Goal: Transaction & Acquisition: Purchase product/service

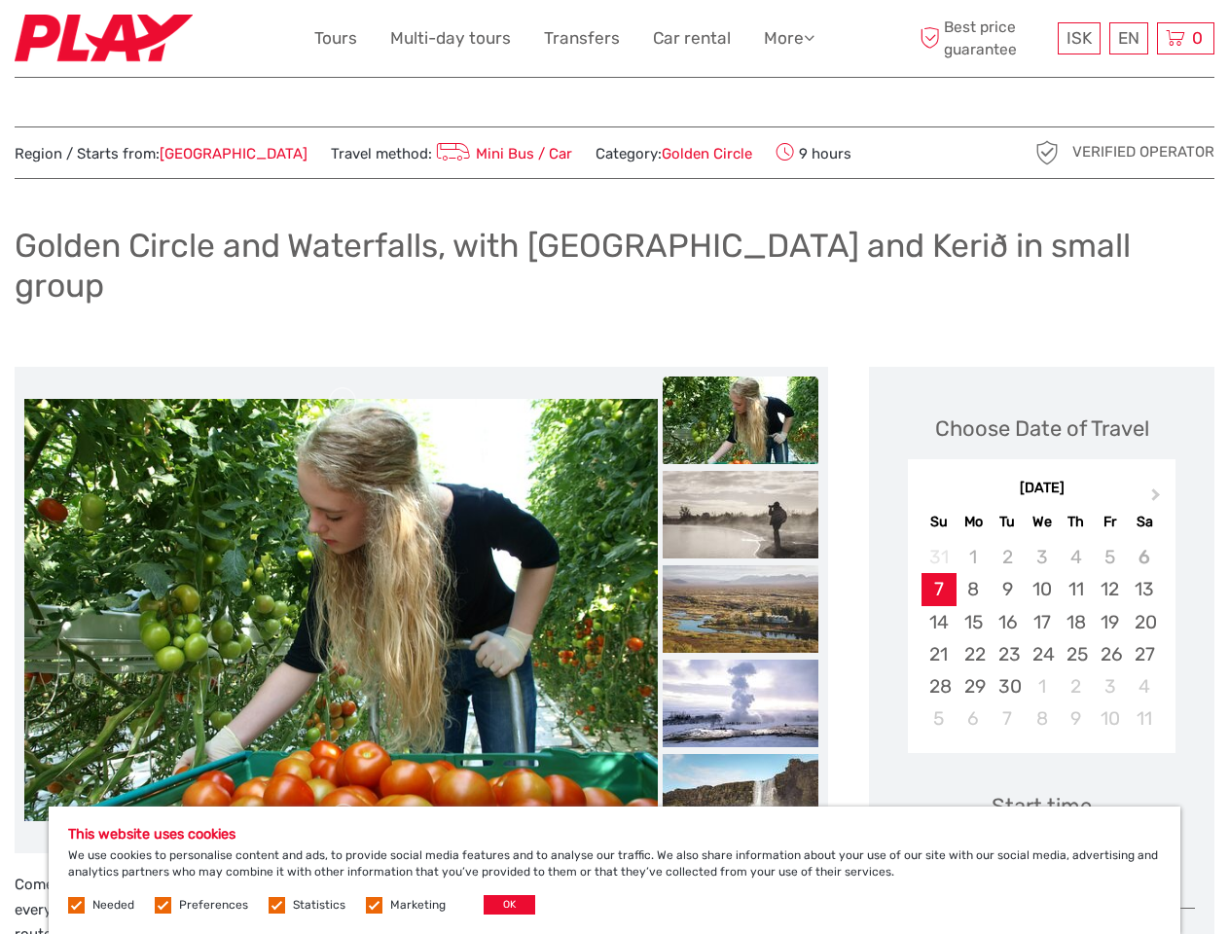
click at [787, 38] on link "More" at bounding box center [789, 38] width 51 height 28
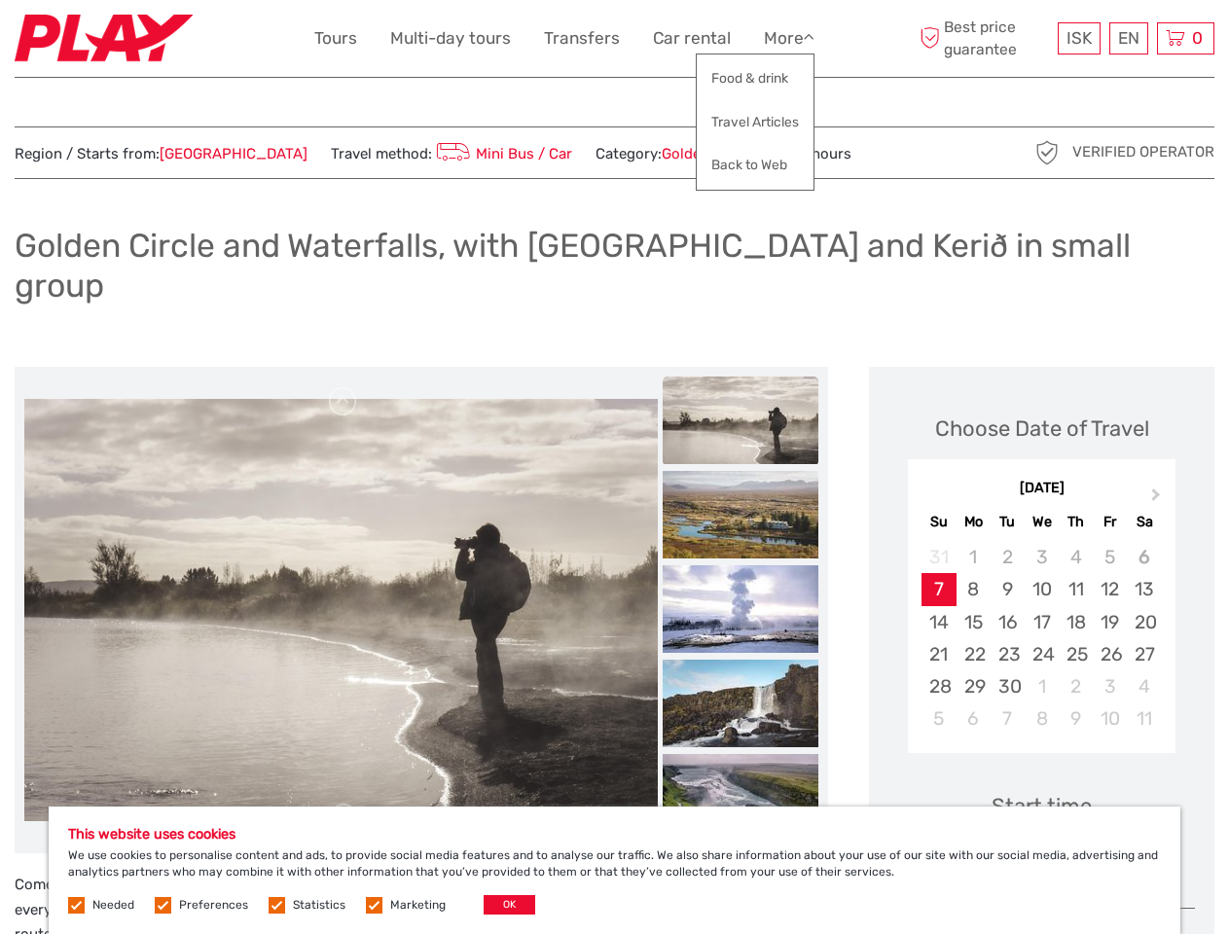
click at [811, 37] on icon at bounding box center [809, 37] width 11 height 17
click at [1078, 38] on span "ISK" at bounding box center [1078, 37] width 25 height 19
click at [1128, 38] on div "EN English Español Deutsch" at bounding box center [1128, 38] width 39 height 32
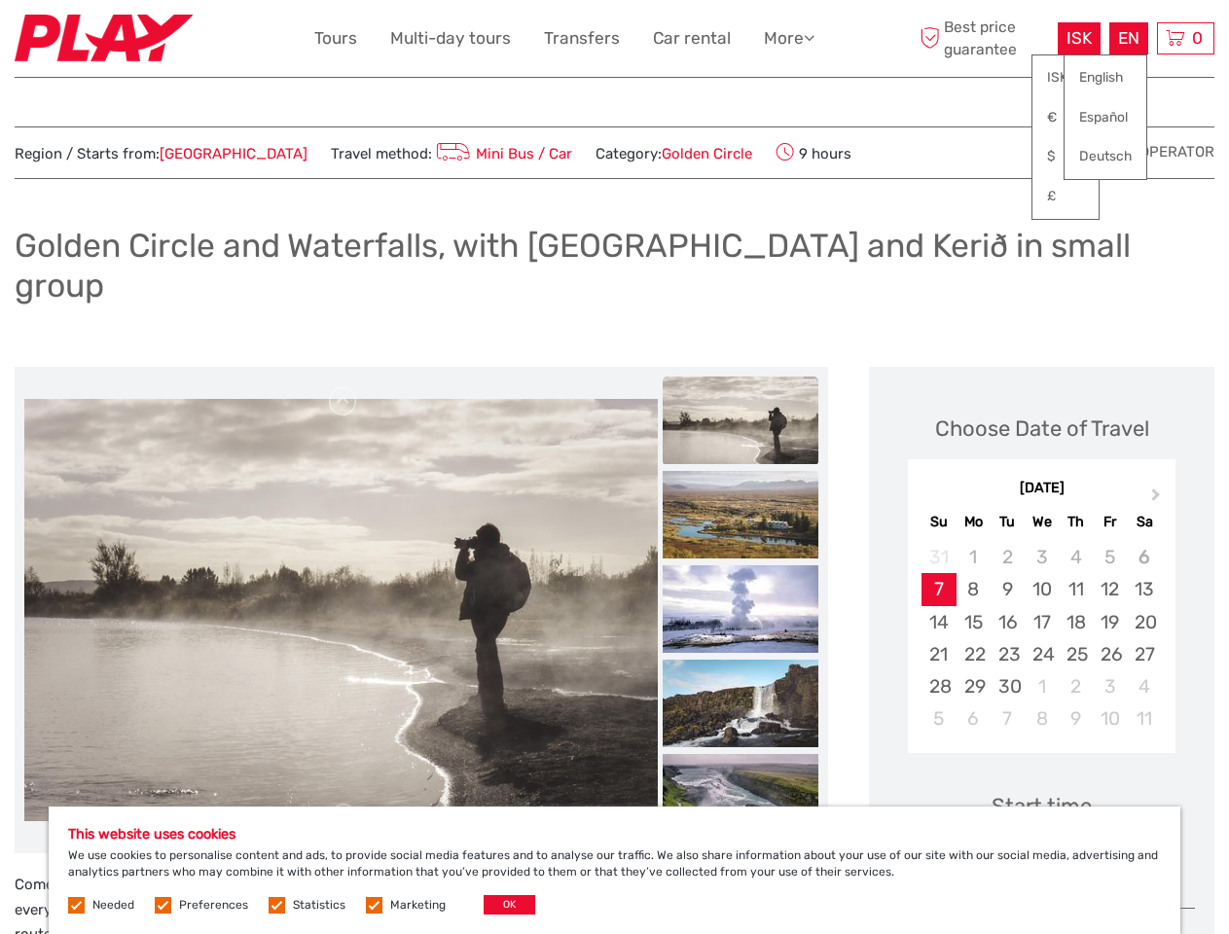
click at [1185, 38] on div "0 Items Total 0 ISK Checkout The shopping cart is empty." at bounding box center [1185, 38] width 57 height 32
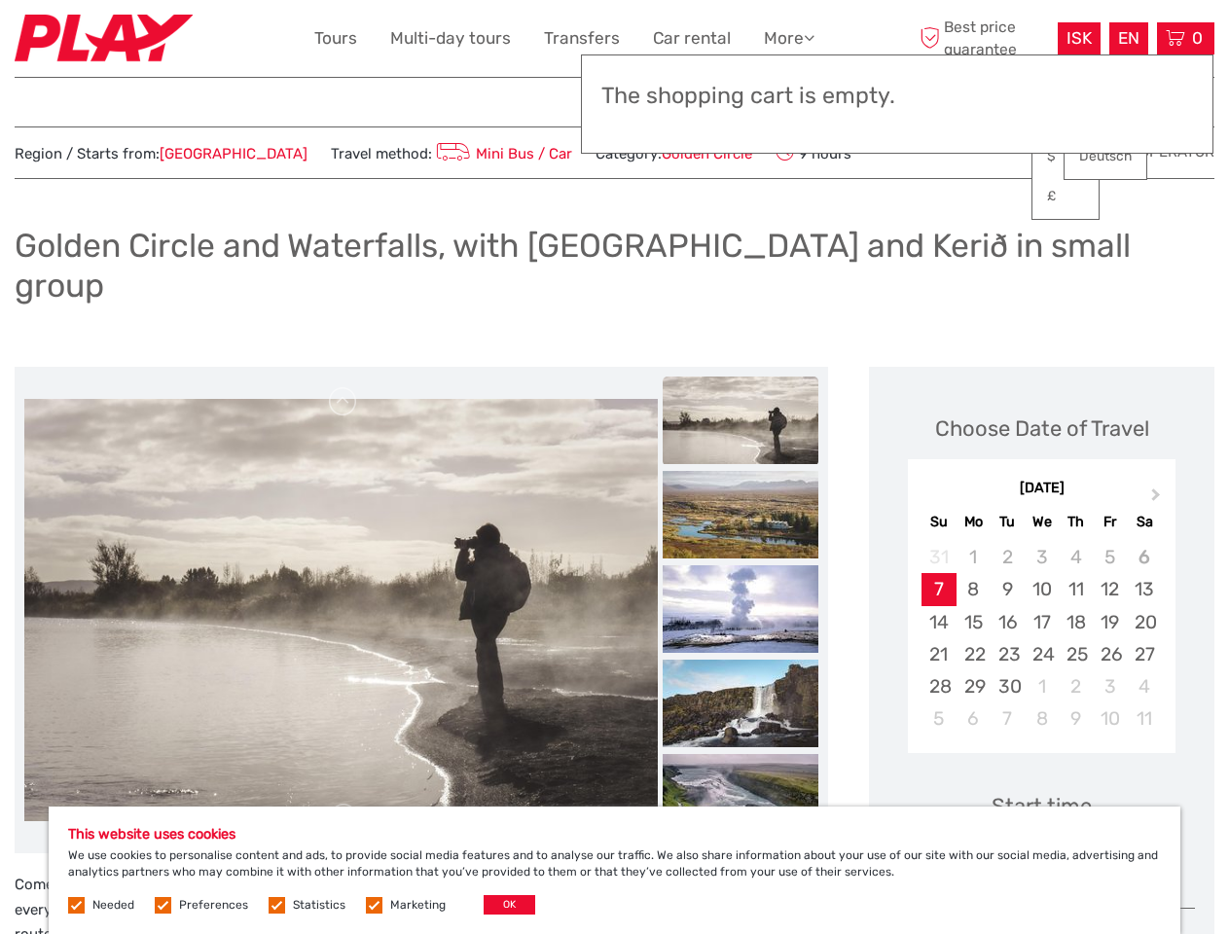
click at [341, 571] on img at bounding box center [340, 610] width 633 height 422
click at [343, 386] on link at bounding box center [343, 401] width 31 height 31
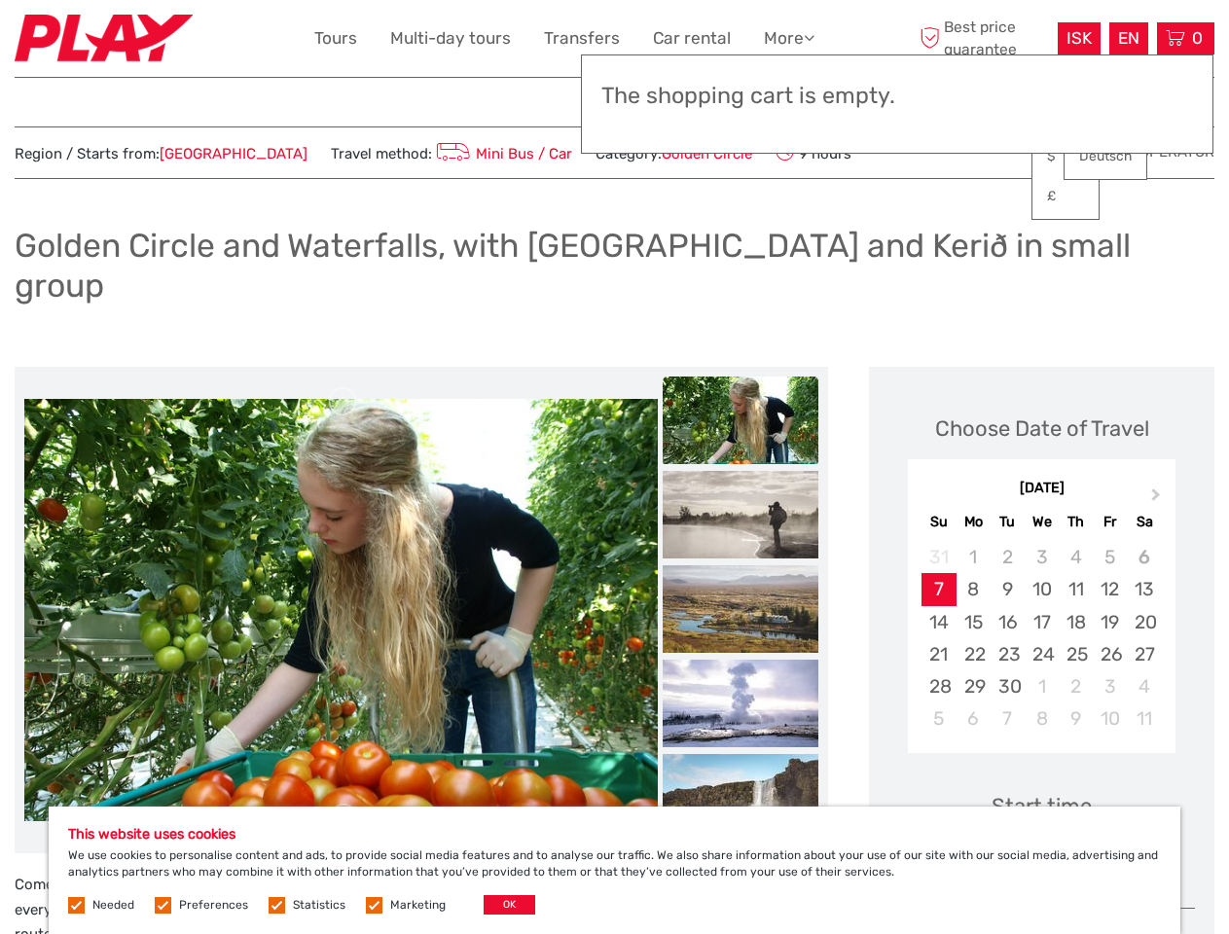
click at [343, 803] on link at bounding box center [343, 818] width 31 height 31
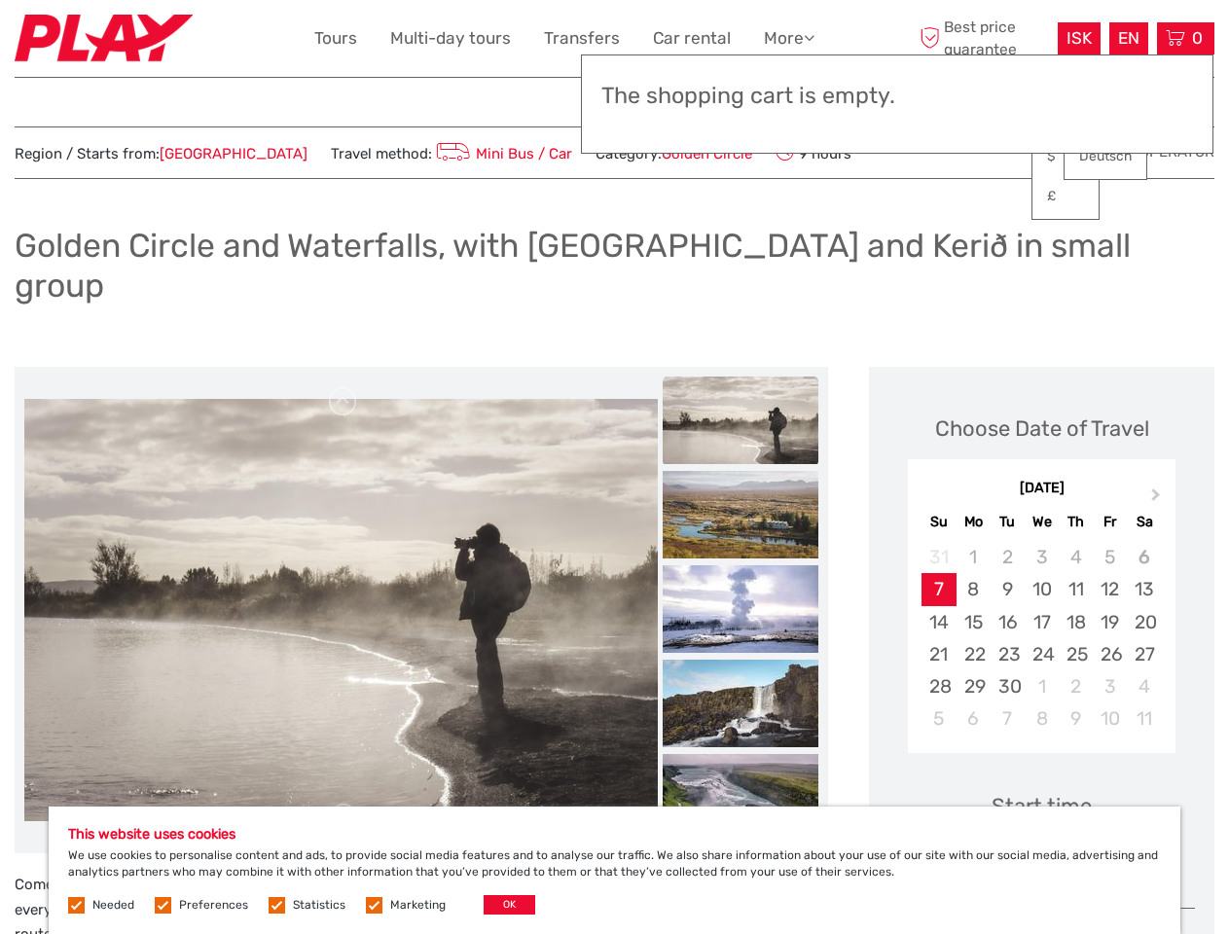
click at [741, 99] on h3 "The shopping cart is empty." at bounding box center [897, 96] width 592 height 27
click at [741, 98] on h3 "The shopping cart is empty." at bounding box center [897, 96] width 592 height 27
